Goal: Task Accomplishment & Management: Manage account settings

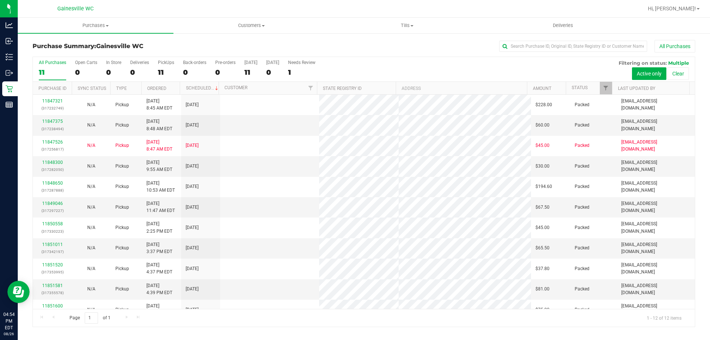
click at [660, 20] on ul "Purchases Summary of purchases Fulfillment All purchases Customers All customer…" at bounding box center [373, 26] width 710 height 16
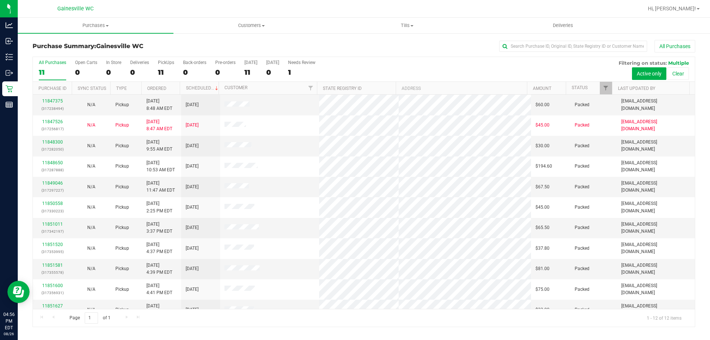
scroll to position [31, 0]
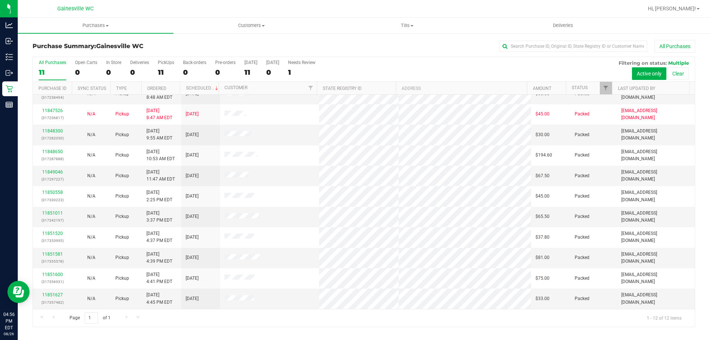
click at [204, 7] on div at bounding box center [387, 8] width 511 height 14
click at [420, 41] on div "All Purchases" at bounding box center [474, 46] width 442 height 13
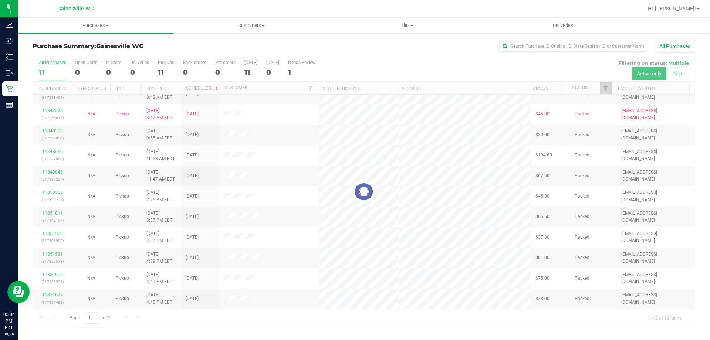
click at [419, 319] on div at bounding box center [364, 192] width 662 height 270
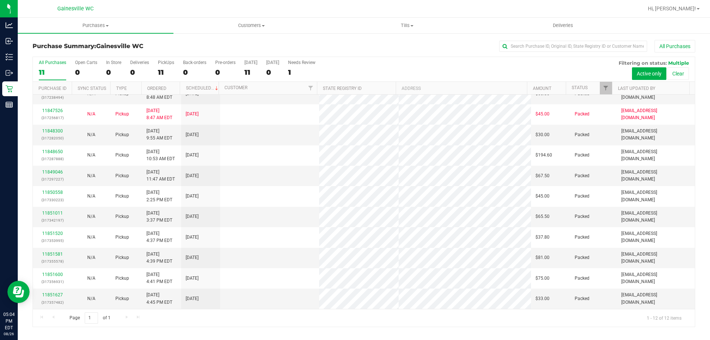
scroll to position [0, 0]
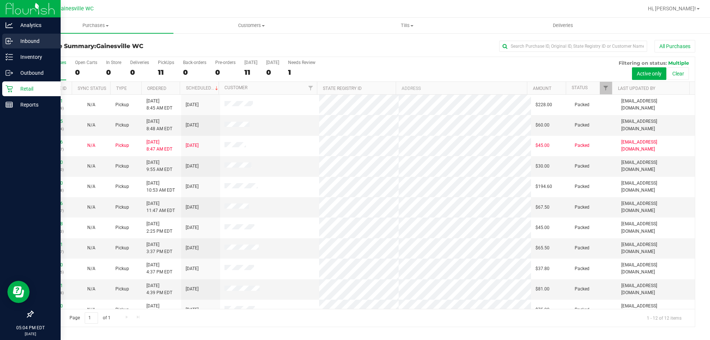
click at [9, 49] on link "Inbound" at bounding box center [30, 42] width 61 height 16
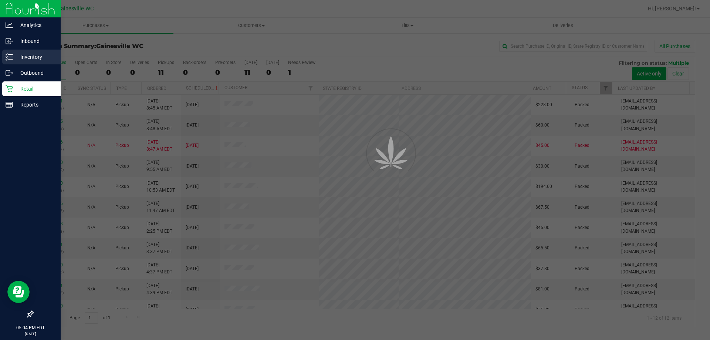
click at [16, 61] on p "Inventory" at bounding box center [35, 57] width 44 height 9
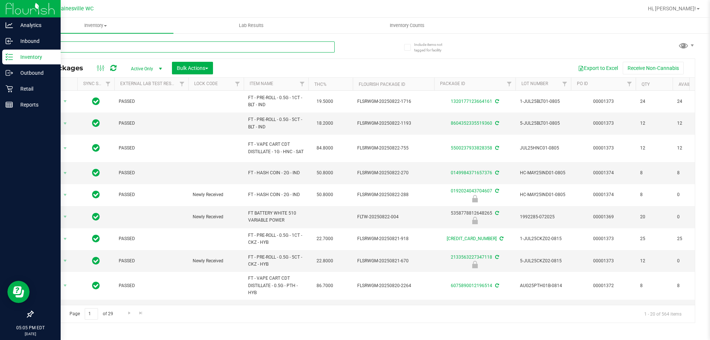
click at [241, 48] on input "text" at bounding box center [184, 46] width 302 height 11
type input "pumpkin"
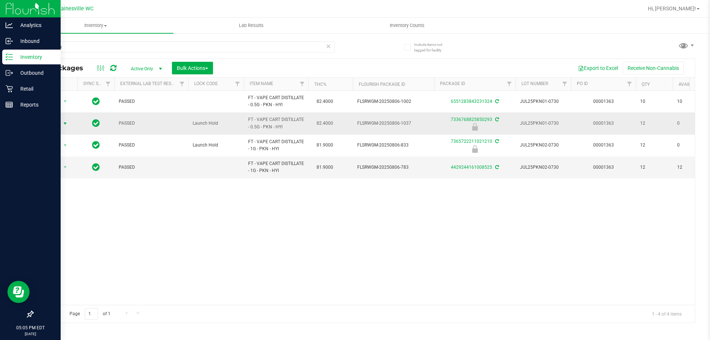
click at [61, 120] on span "select" at bounding box center [65, 123] width 9 height 10
click at [68, 206] on li "Unlock package" at bounding box center [64, 211] width 47 height 11
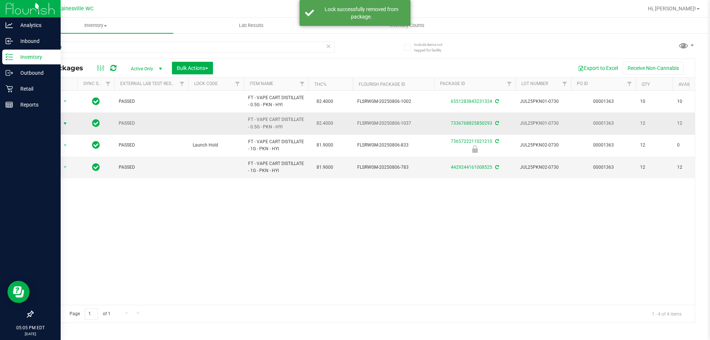
click at [58, 122] on span "Action" at bounding box center [50, 123] width 20 height 10
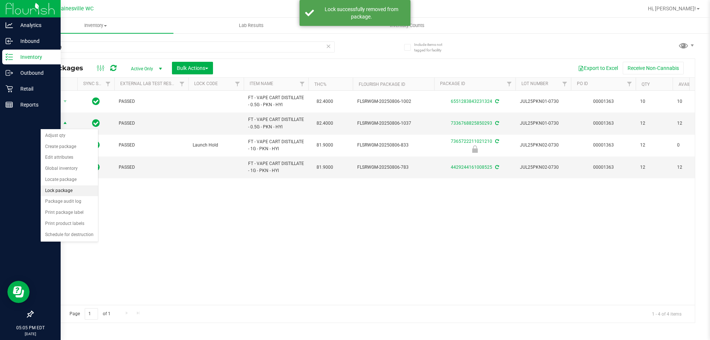
click at [84, 193] on li "Lock package" at bounding box center [69, 190] width 57 height 11
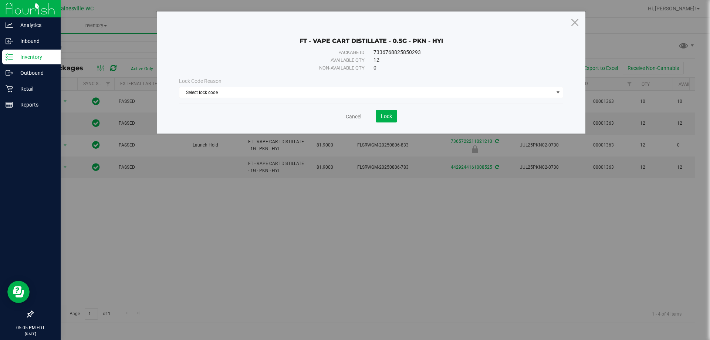
click at [247, 98] on div "Lock Code Reason Select lock code Select lock code Newly Received Administrativ…" at bounding box center [372, 88] width 396 height 32
click at [221, 91] on span "Select lock code" at bounding box center [366, 92] width 374 height 10
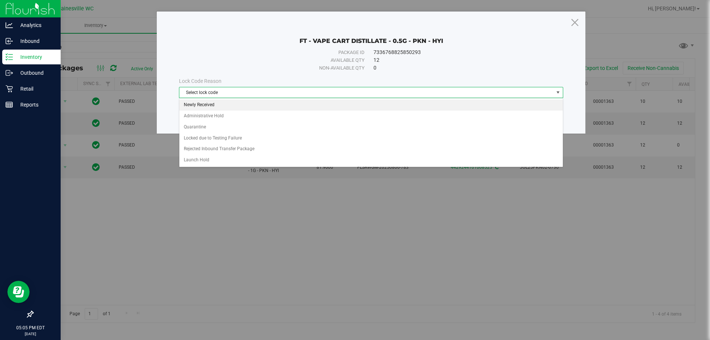
click at [231, 105] on li "Newly Received" at bounding box center [371, 105] width 384 height 11
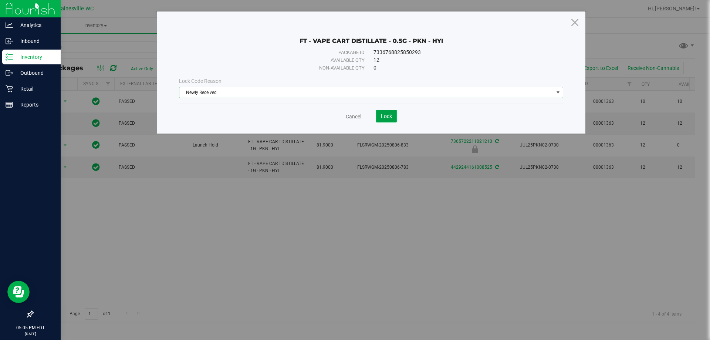
click at [395, 121] on button "Lock" at bounding box center [386, 116] width 21 height 13
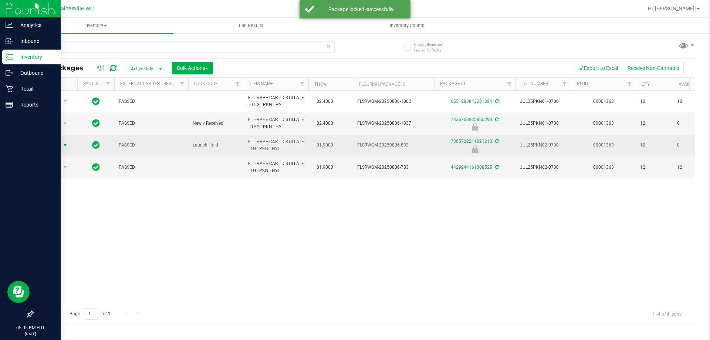
click at [43, 141] on span "Action" at bounding box center [50, 145] width 20 height 10
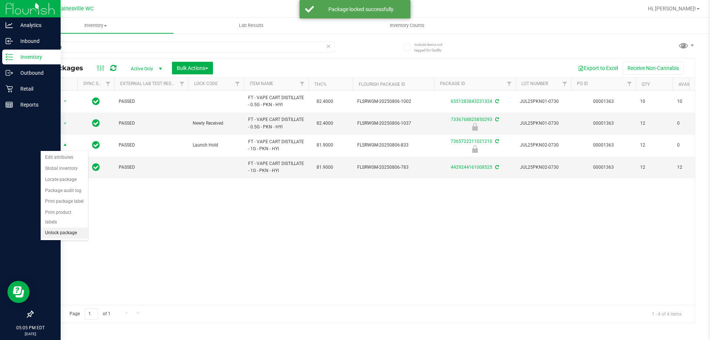
click at [54, 228] on li "Unlock package" at bounding box center [64, 233] width 47 height 11
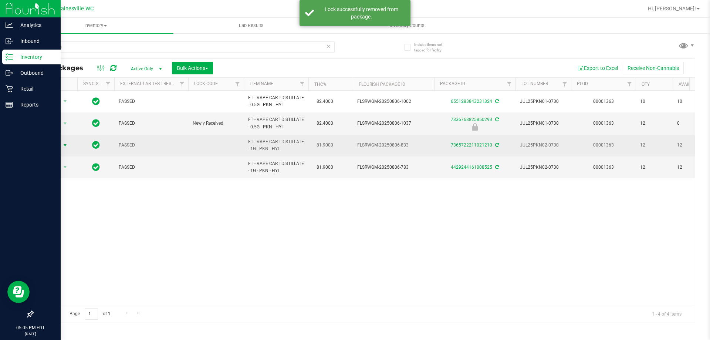
click at [57, 143] on span "Action" at bounding box center [50, 145] width 20 height 10
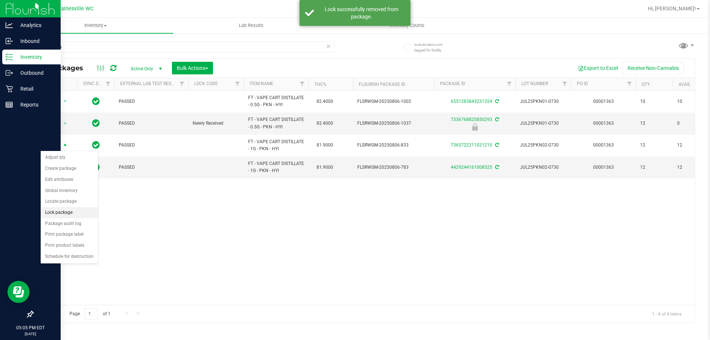
click at [78, 211] on li "Lock package" at bounding box center [69, 212] width 57 height 11
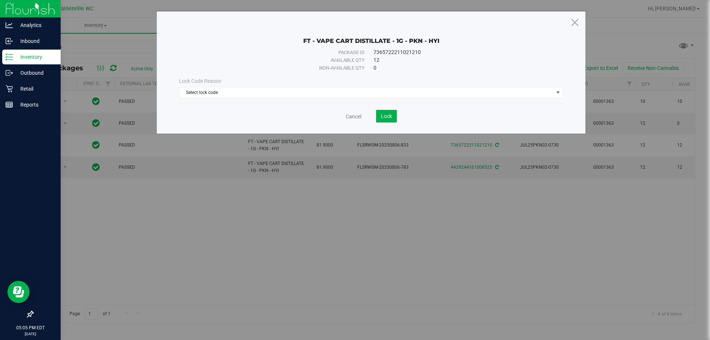
click at [255, 86] on div "Lock Code Reason Select lock code Select lock code Newly Received Administrativ…" at bounding box center [372, 87] width 396 height 21
click at [252, 91] on span "Select lock code" at bounding box center [366, 92] width 374 height 10
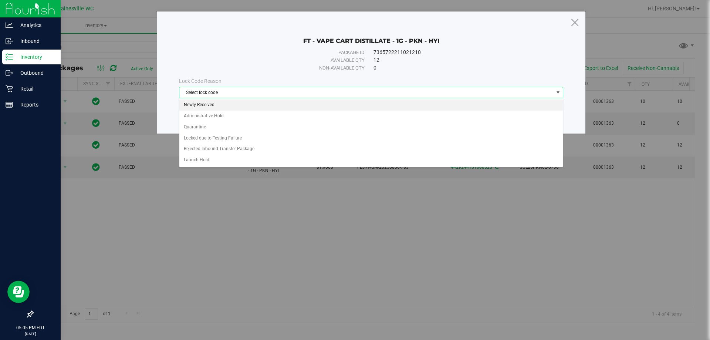
click at [230, 107] on li "Newly Received" at bounding box center [371, 105] width 384 height 11
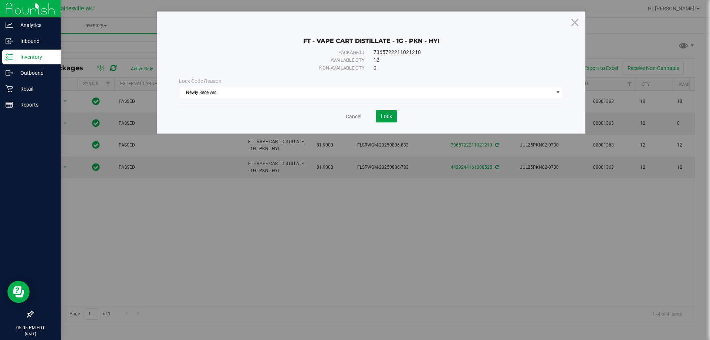
click at [394, 117] on button "Lock" at bounding box center [386, 116] width 21 height 13
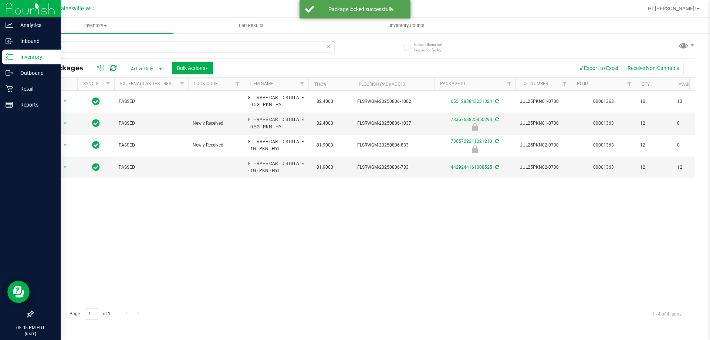
click at [328, 46] on icon at bounding box center [328, 45] width 5 height 9
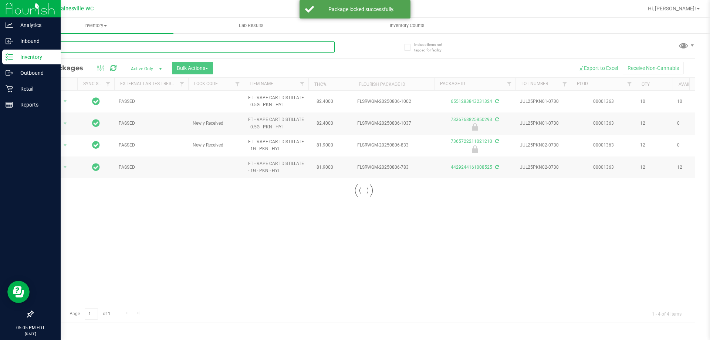
click at [316, 46] on input "text" at bounding box center [184, 46] width 302 height 11
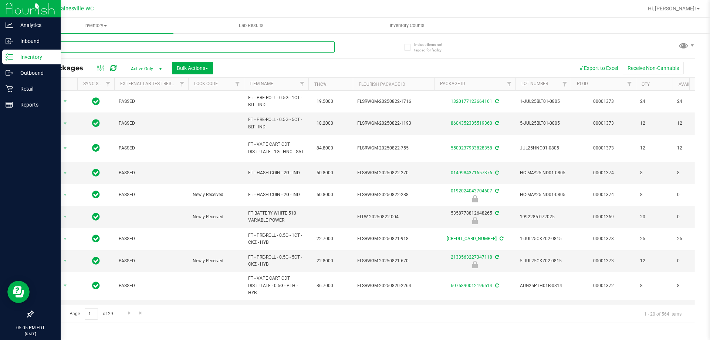
type input "hash"
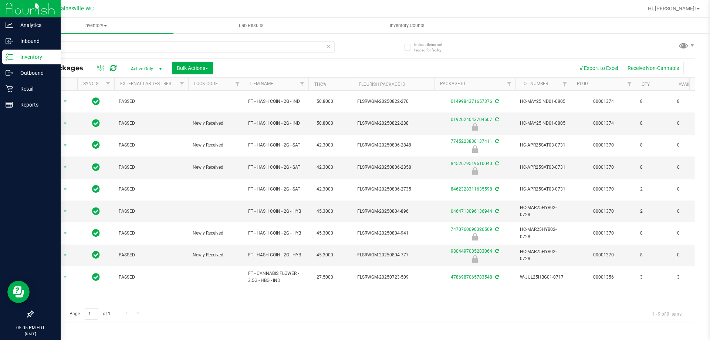
click at [329, 46] on icon at bounding box center [328, 45] width 5 height 9
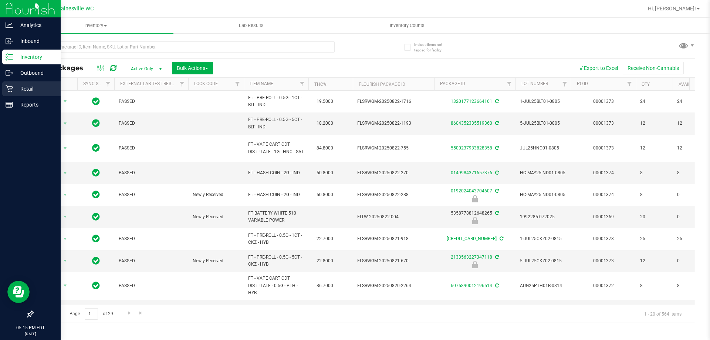
click at [38, 91] on p "Retail" at bounding box center [35, 88] width 44 height 9
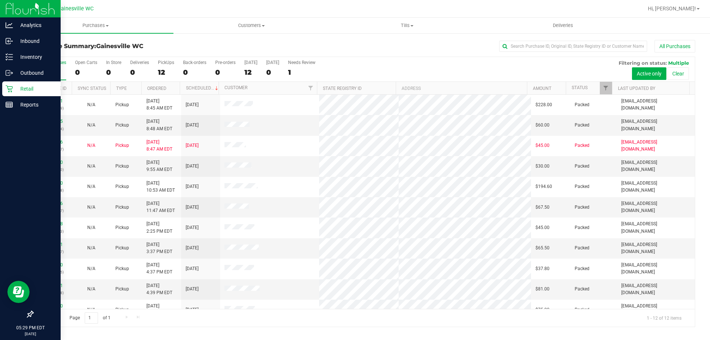
click at [408, 60] on div "All Purchases 12 Open Carts 0 In Store 0 Deliveries 0 PickUps 12 Back-orders 0 …" at bounding box center [364, 60] width 662 height 6
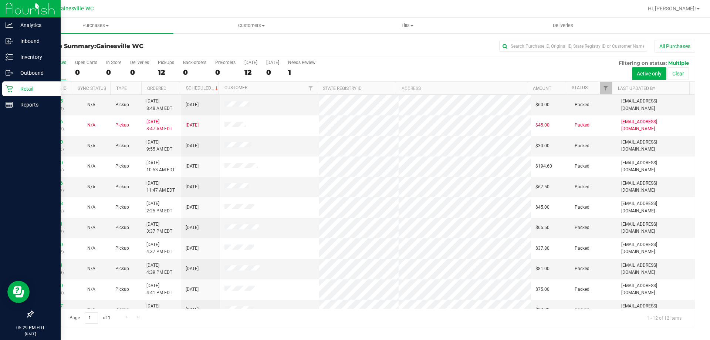
scroll to position [31, 0]
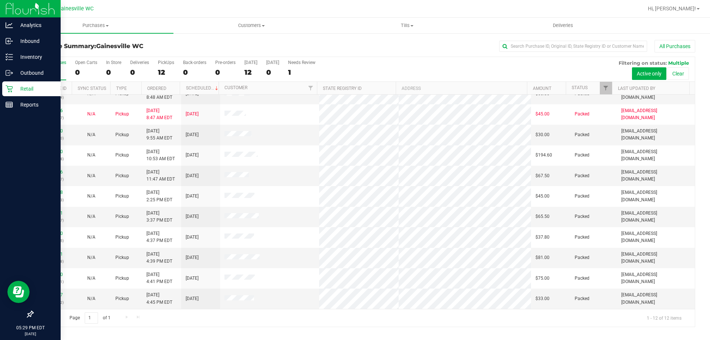
click at [261, 51] on div "All Purchases" at bounding box center [474, 46] width 442 height 13
click at [406, 58] on div "All Purchases 12 Open Carts 0 In Store 0 Deliveries 0 PickUps 12 Back-orders 0 …" at bounding box center [364, 60] width 662 height 6
click at [358, 40] on div "Purchase Summary: Gainesville WC All Purchases All Purchases 12 Open Carts 0 In…" at bounding box center [364, 184] width 693 height 302
click at [236, 41] on div "Purchase Summary: [GEOGRAPHIC_DATA] WC All Purchases" at bounding box center [364, 48] width 663 height 16
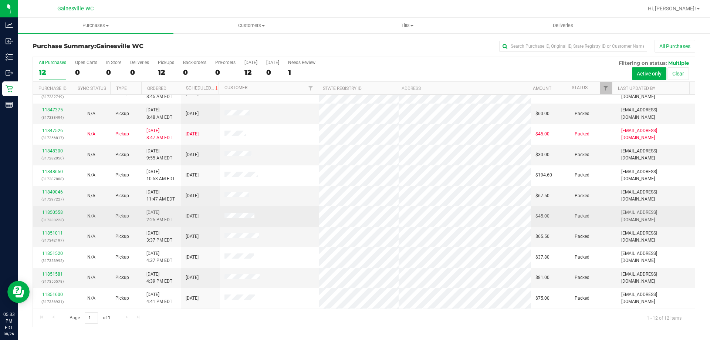
scroll to position [31, 0]
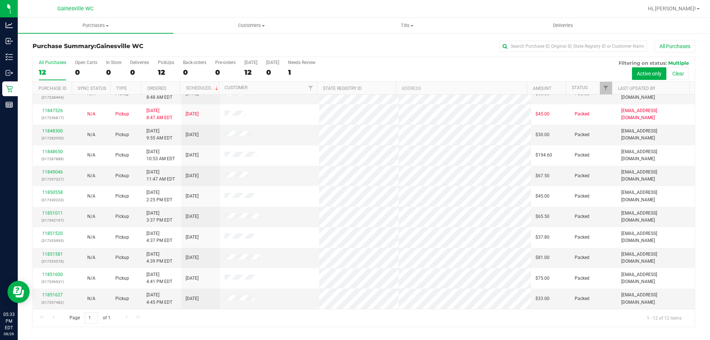
click at [167, 5] on div at bounding box center [387, 8] width 511 height 14
click at [181, 9] on div at bounding box center [387, 8] width 511 height 14
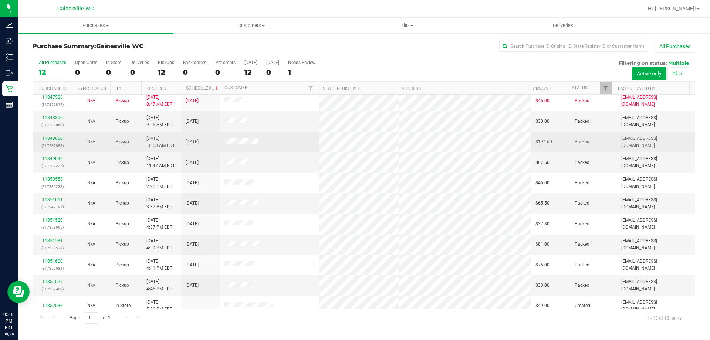
scroll to position [52, 0]
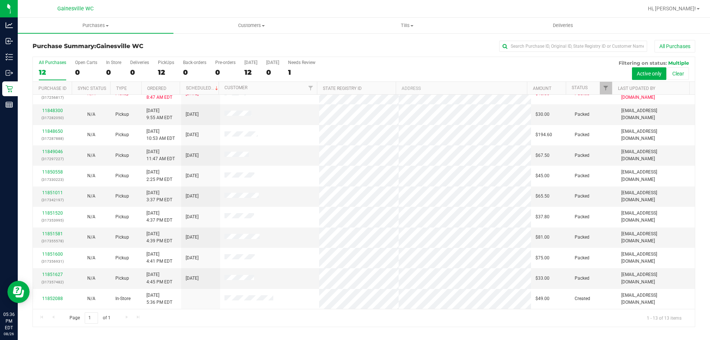
click at [201, 6] on div at bounding box center [387, 8] width 511 height 14
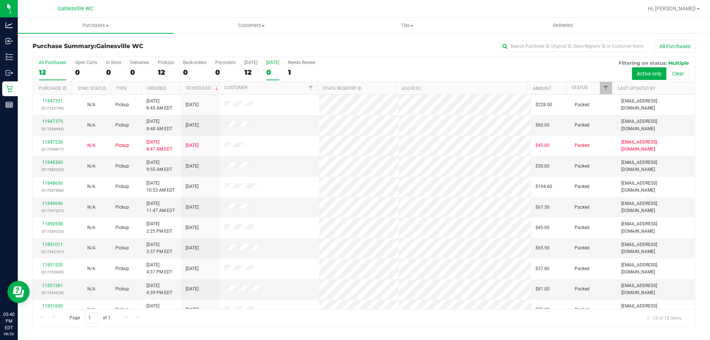
scroll to position [31, 0]
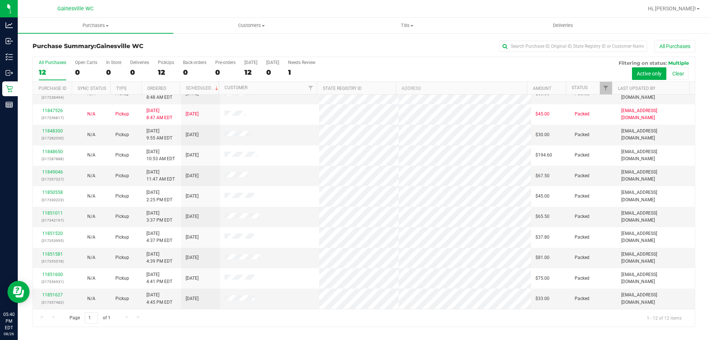
click at [410, 313] on div "Page 1 of 1 1 - 12 of 12 items" at bounding box center [364, 318] width 662 height 18
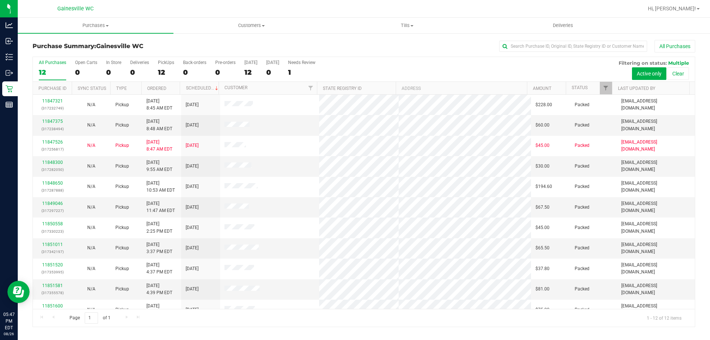
click at [398, 15] on div at bounding box center [387, 8] width 511 height 14
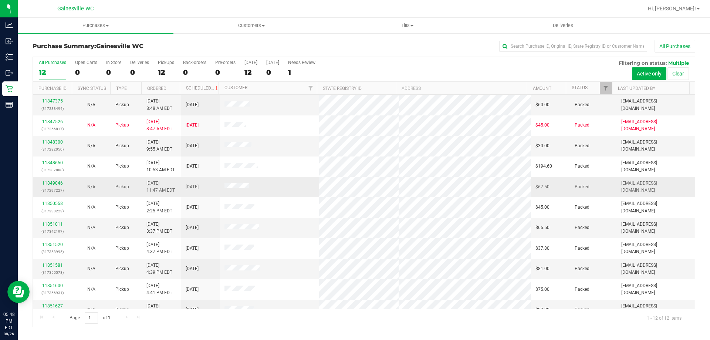
scroll to position [31, 0]
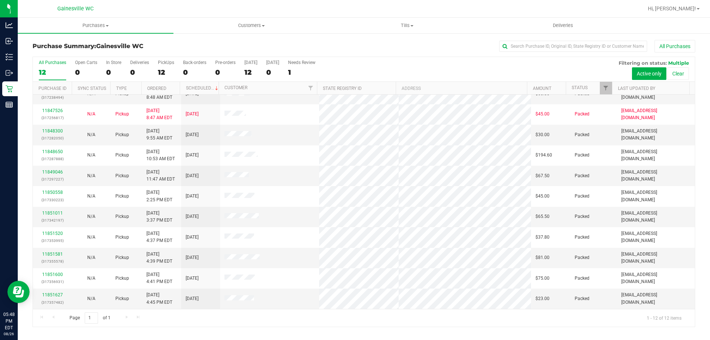
click at [210, 10] on div at bounding box center [387, 8] width 511 height 14
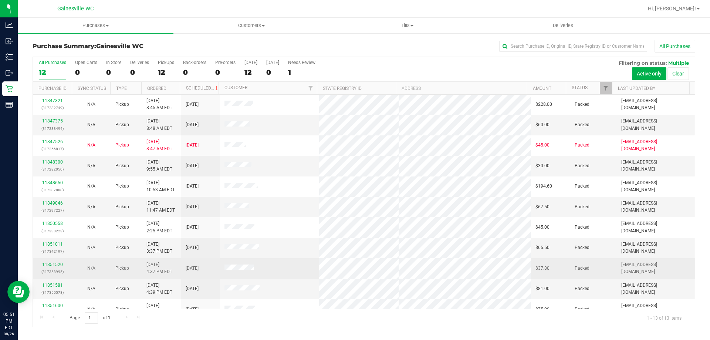
scroll to position [0, 0]
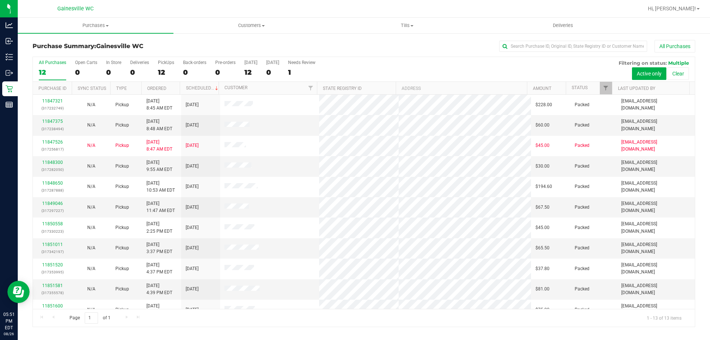
click at [205, 41] on div "Purchase Summary: [GEOGRAPHIC_DATA] WC All Purchases" at bounding box center [364, 48] width 663 height 16
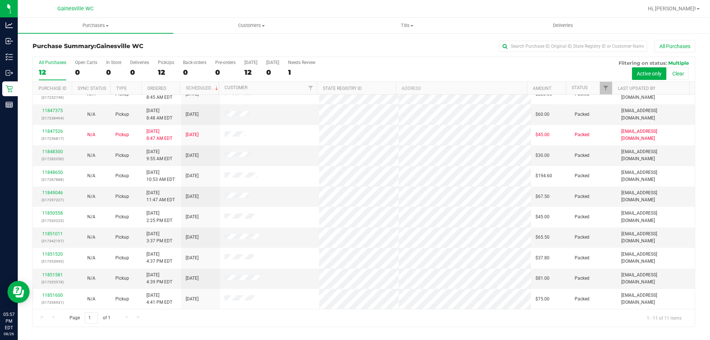
click at [142, 9] on div at bounding box center [387, 8] width 511 height 14
click at [141, 12] on div at bounding box center [387, 8] width 511 height 14
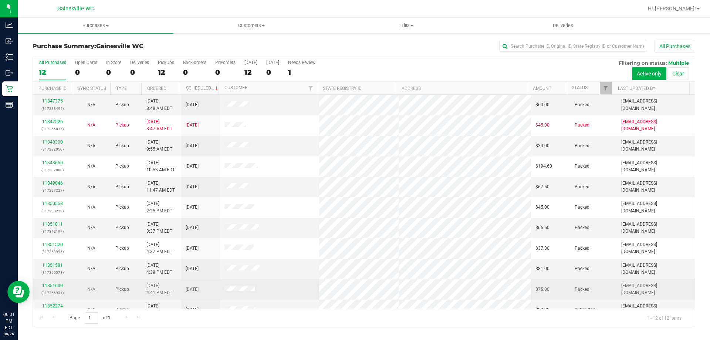
scroll to position [31, 0]
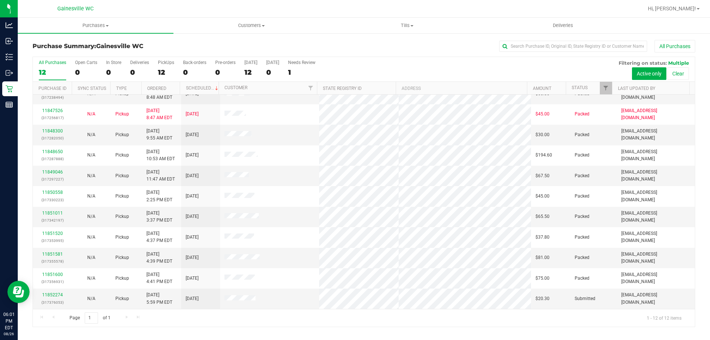
click at [271, 322] on div "Page 1 of 1 1 - 12 of 12 items" at bounding box center [364, 318] width 662 height 18
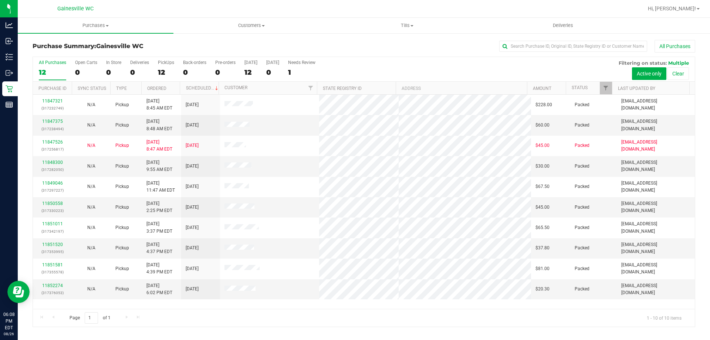
click at [461, 47] on div "All Purchases" at bounding box center [474, 46] width 442 height 13
click at [440, 11] on div at bounding box center [387, 8] width 511 height 14
